Goal: Information Seeking & Learning: Learn about a topic

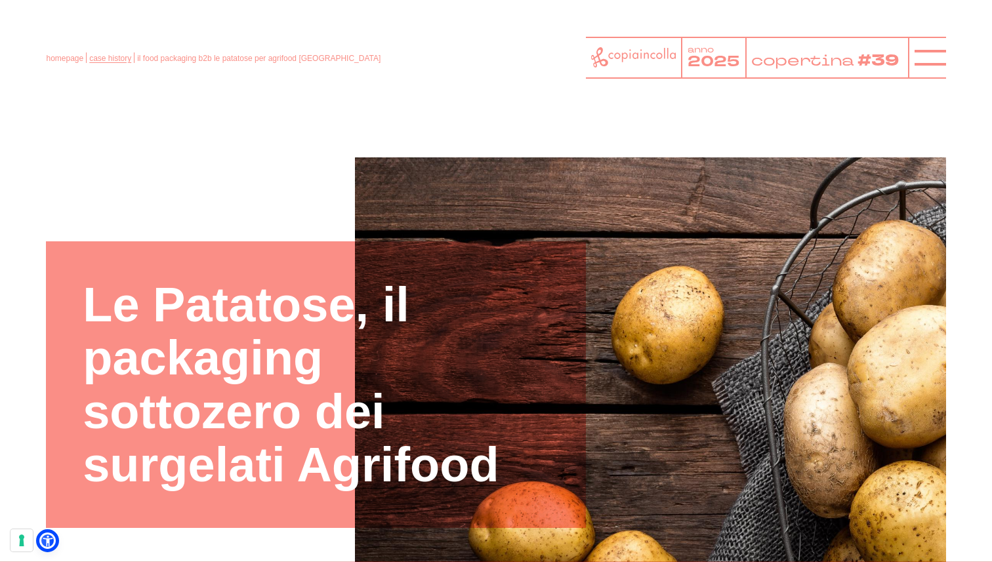
click at [111, 56] on link "case history" at bounding box center [110, 58] width 42 height 9
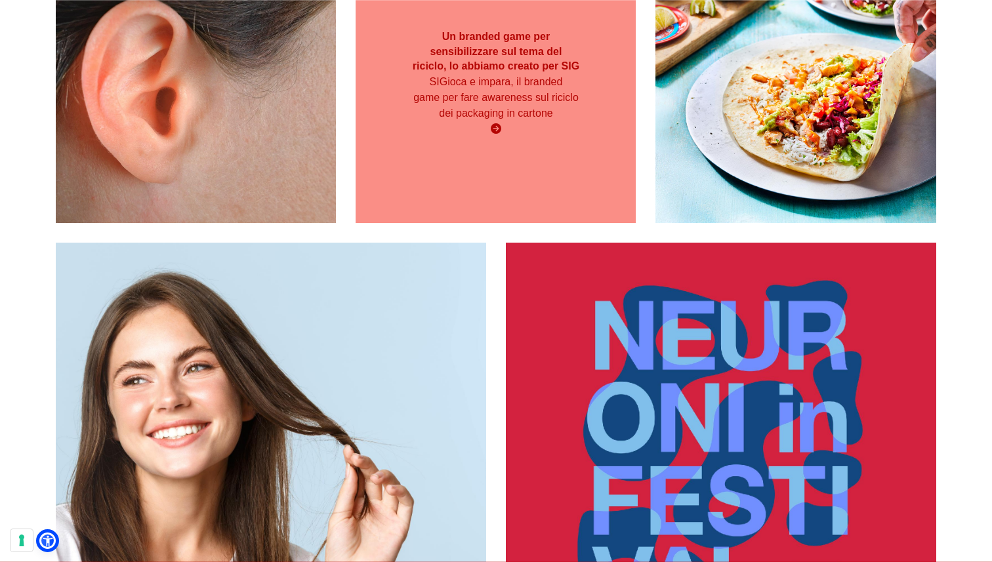
scroll to position [1876, 0]
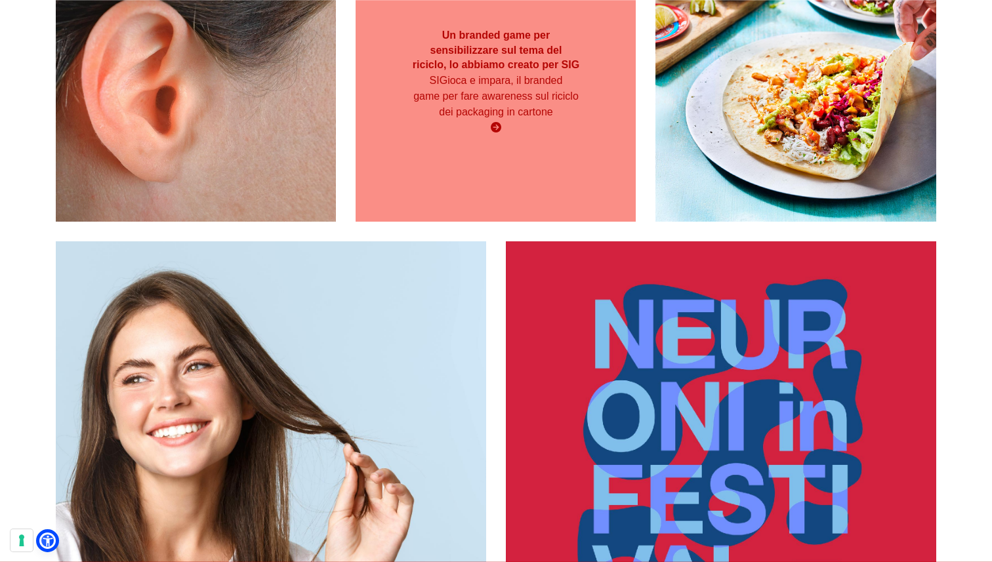
click at [543, 140] on div "Un branded game per sensibilizzare sul tema del riciclo, lo abbiamo creato per …" at bounding box center [496, 82] width 280 height 120
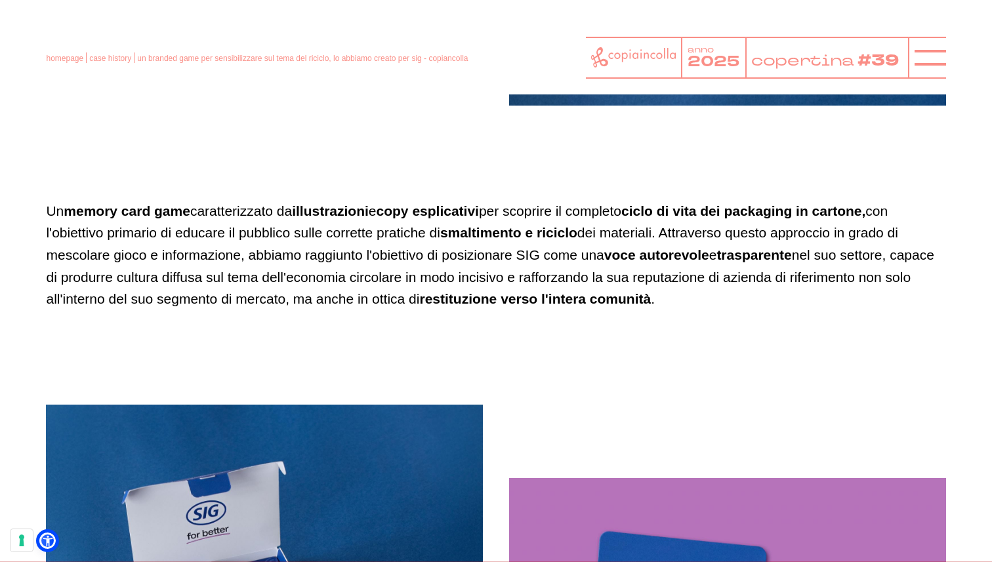
scroll to position [1798, 0]
click at [415, 172] on div "Chi è SIG SIG Group è una multinazionale B2B specializzata nelle soluzioni pack…" at bounding box center [496, 57] width 900 height 2121
